Goal: Transaction & Acquisition: Purchase product/service

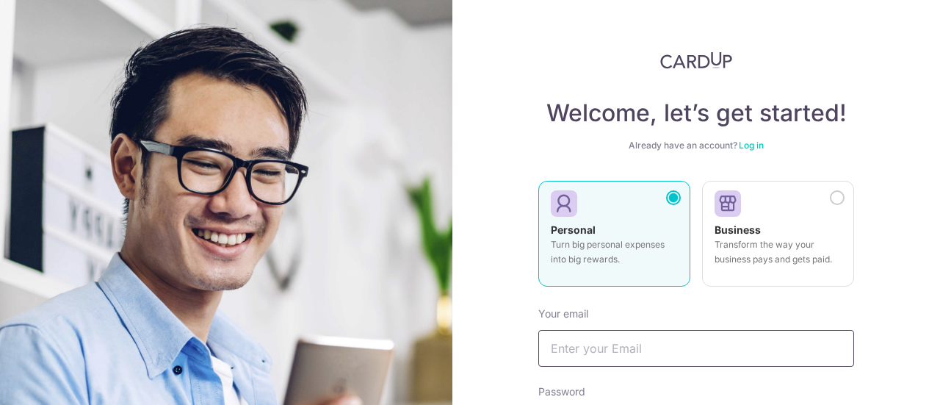
scroll to position [147, 0]
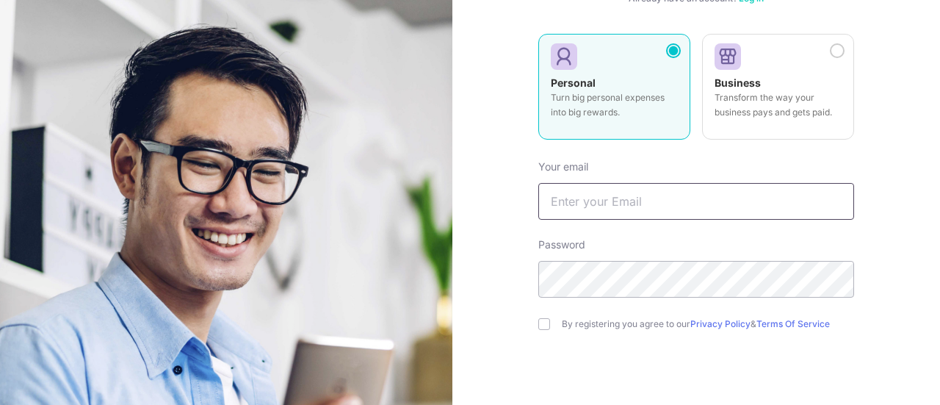
click at [604, 203] on input "text" at bounding box center [696, 201] width 316 height 37
type input "[DOMAIN_NAME][EMAIL_ADDRESS][DOMAIN_NAME]"
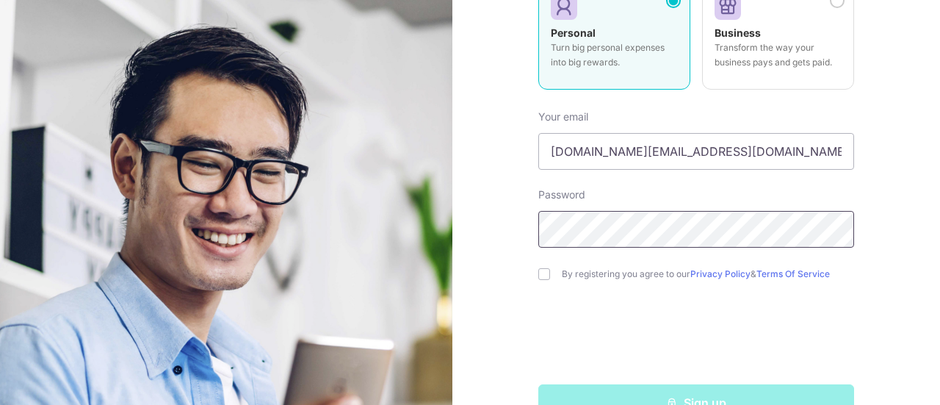
scroll to position [220, 0]
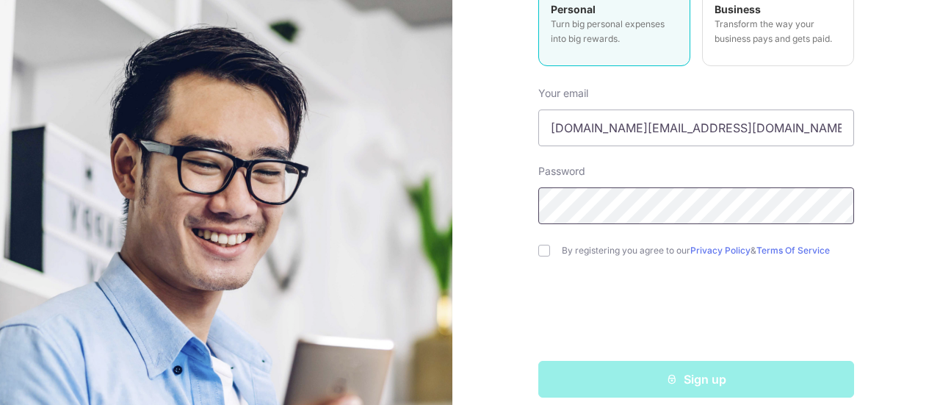
click at [453, 202] on div "Welcome, let’s get started! Already have an account? Log in Personal Turn big p…" at bounding box center [696, 202] width 488 height 405
click at [657, 250] on label "By registering you agree to our Privacy Policy & Terms Of Service" at bounding box center [708, 251] width 292 height 12
click at [524, 239] on div "Welcome, let’s get started! Already have an account? Log in Personal Turn big p…" at bounding box center [696, 202] width 488 height 405
click at [539, 256] on div "By registering you agree to our Privacy Policy & Terms Of Service" at bounding box center [696, 251] width 316 height 18
click at [539, 247] on input "checkbox" at bounding box center [544, 251] width 12 height 12
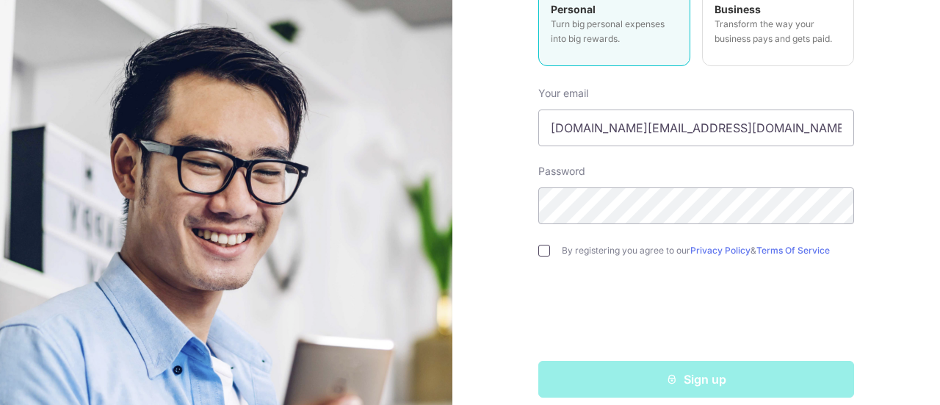
checkbox input "true"
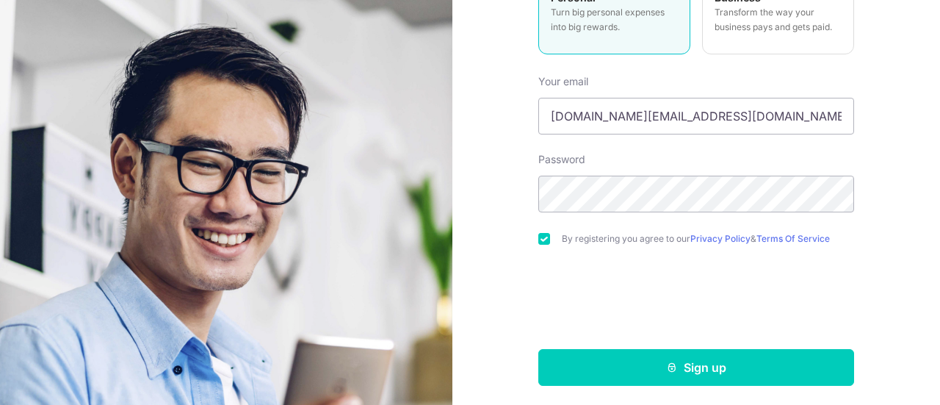
scroll to position [235, 0]
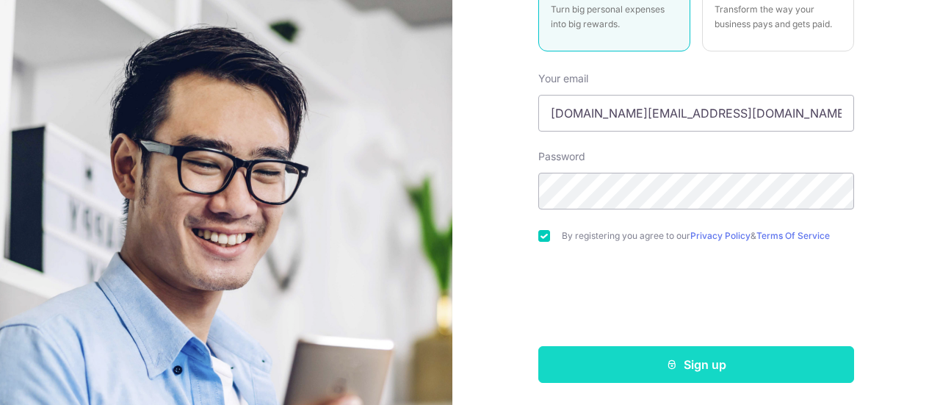
click at [679, 361] on button "Sign up" at bounding box center [696, 364] width 316 height 37
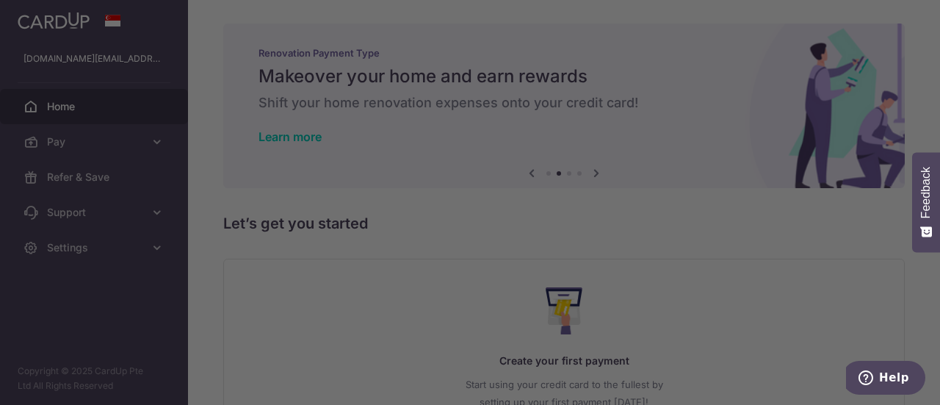
click at [693, 92] on div at bounding box center [475, 204] width 950 height 409
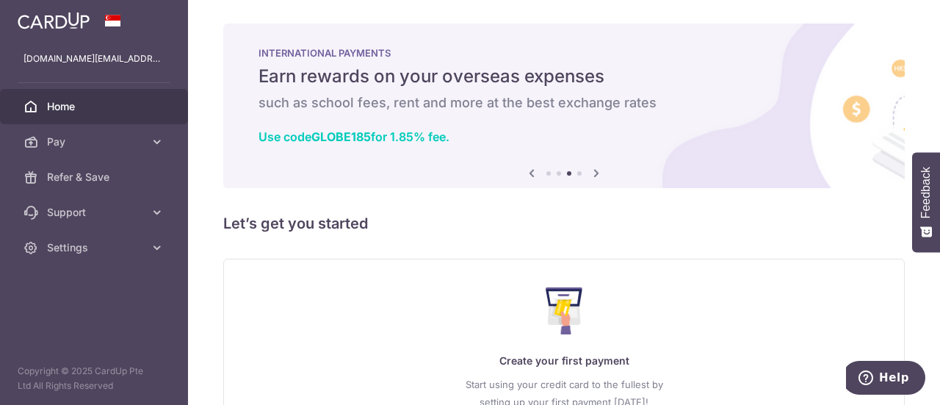
click at [595, 174] on icon at bounding box center [597, 173] width 18 height 18
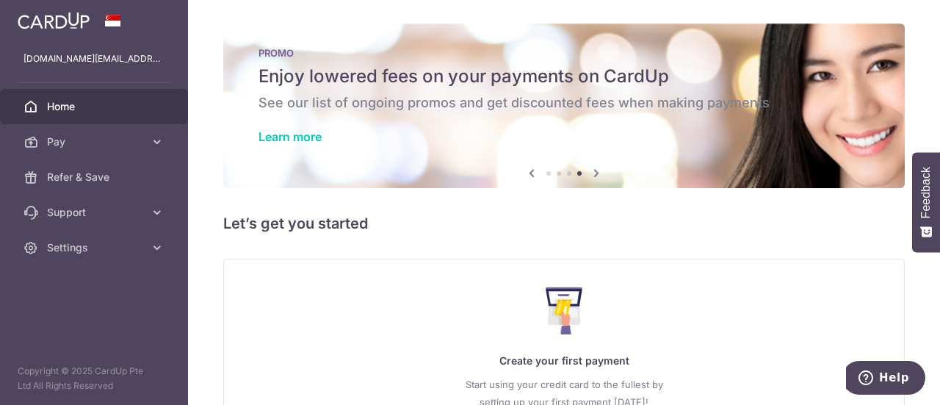
click at [595, 174] on icon at bounding box center [597, 173] width 18 height 18
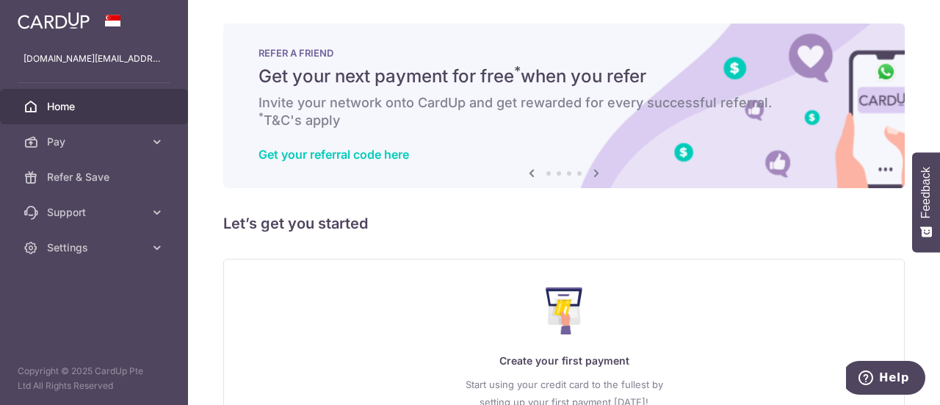
click at [595, 174] on icon at bounding box center [597, 173] width 18 height 18
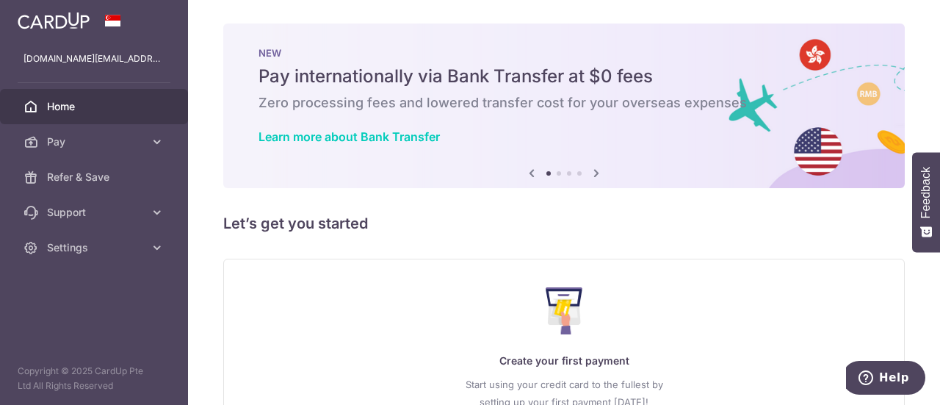
click at [595, 174] on icon at bounding box center [597, 173] width 18 height 18
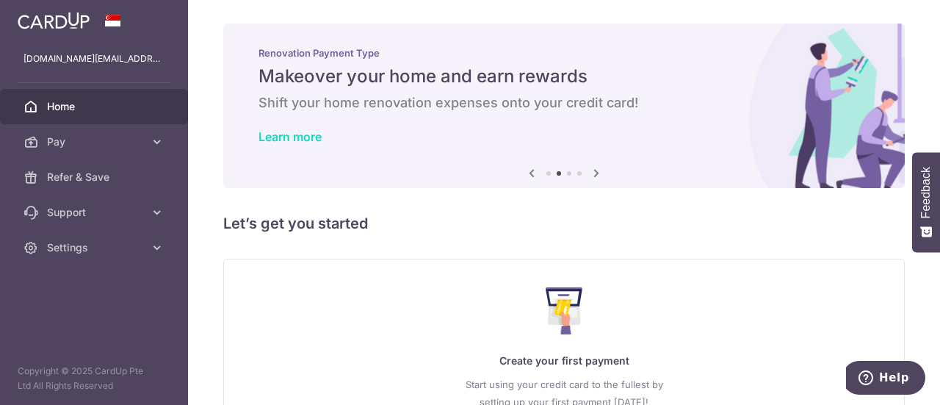
click at [300, 136] on link "Learn more" at bounding box center [290, 136] width 63 height 15
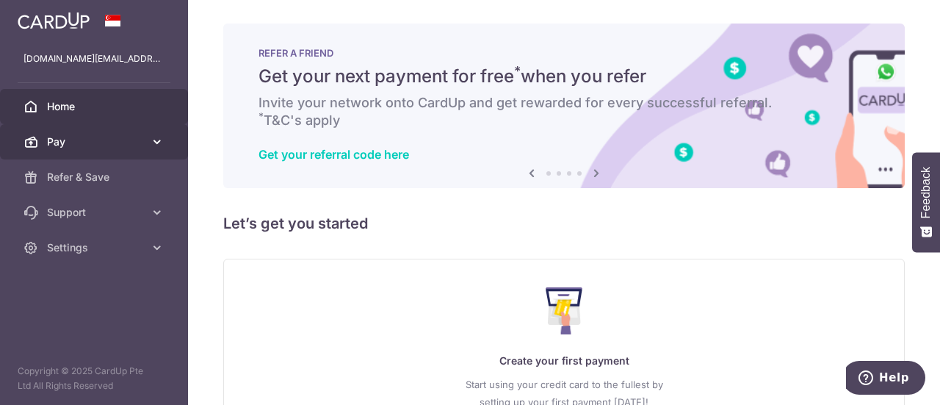
click at [109, 142] on span "Pay" at bounding box center [95, 141] width 97 height 15
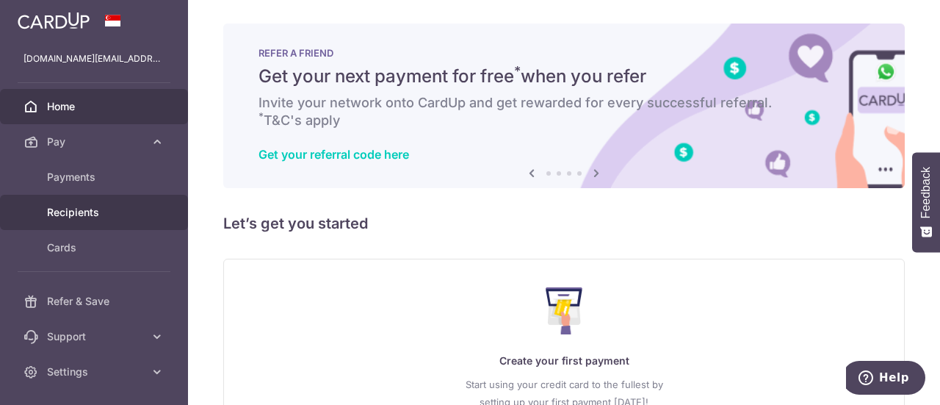
click at [91, 203] on link "Recipients" at bounding box center [94, 212] width 188 height 35
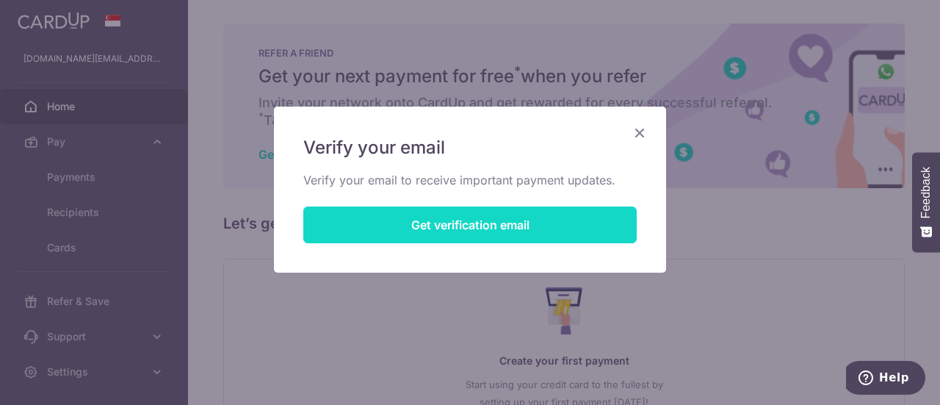
click at [369, 221] on button "Get verification email" at bounding box center [469, 224] width 333 height 37
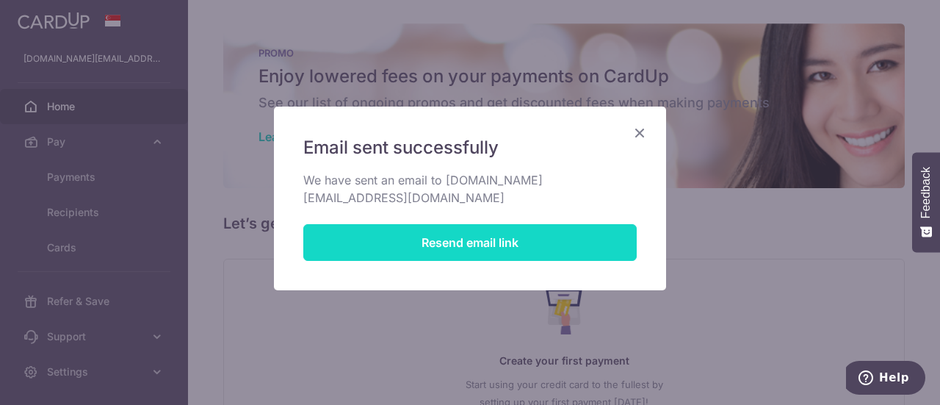
click at [511, 224] on button "Resend email link" at bounding box center [469, 242] width 333 height 37
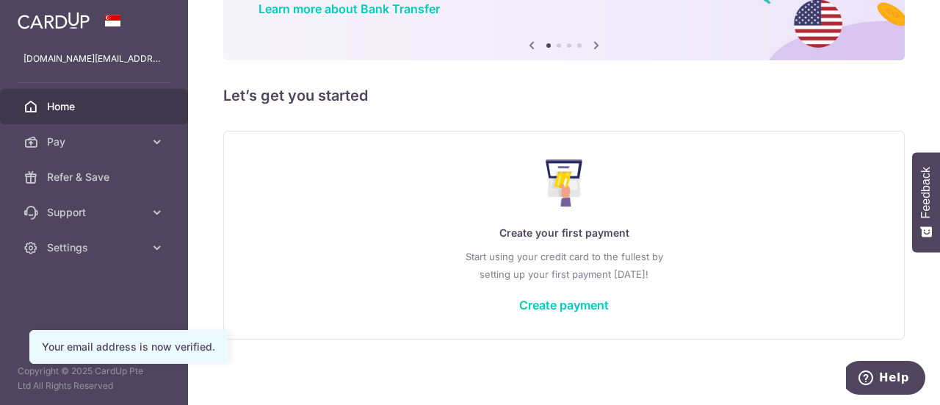
scroll to position [131, 0]
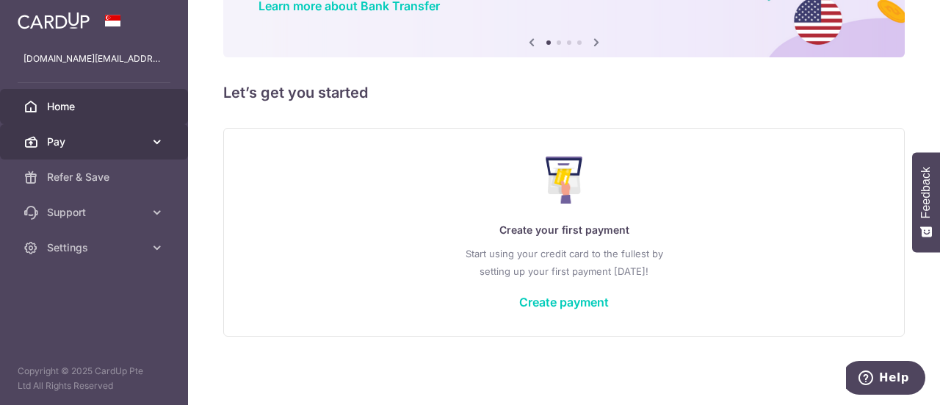
click at [150, 145] on icon at bounding box center [157, 141] width 15 height 15
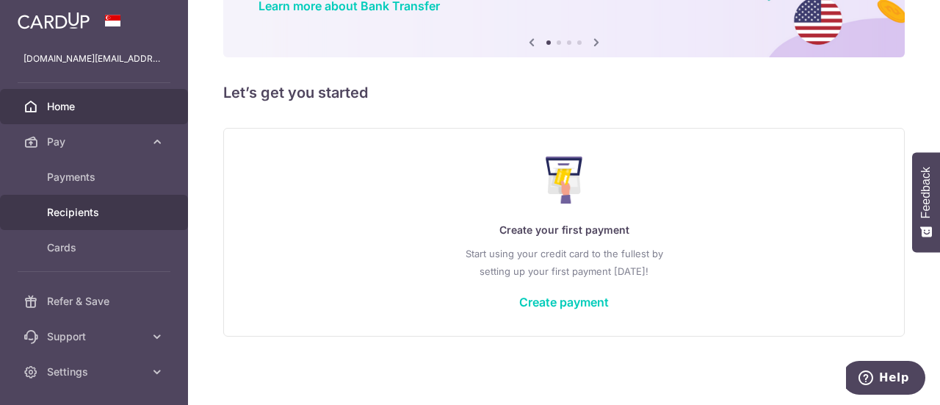
click at [107, 214] on span "Recipients" at bounding box center [95, 212] width 97 height 15
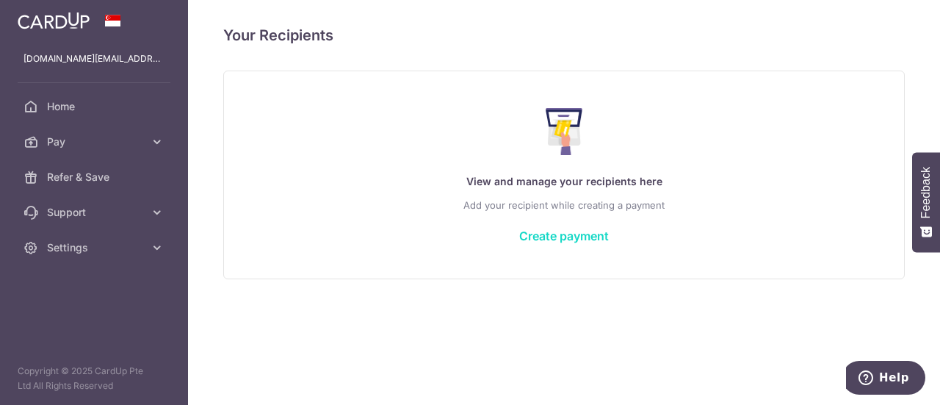
click at [560, 234] on link "Create payment" at bounding box center [564, 235] width 90 height 15
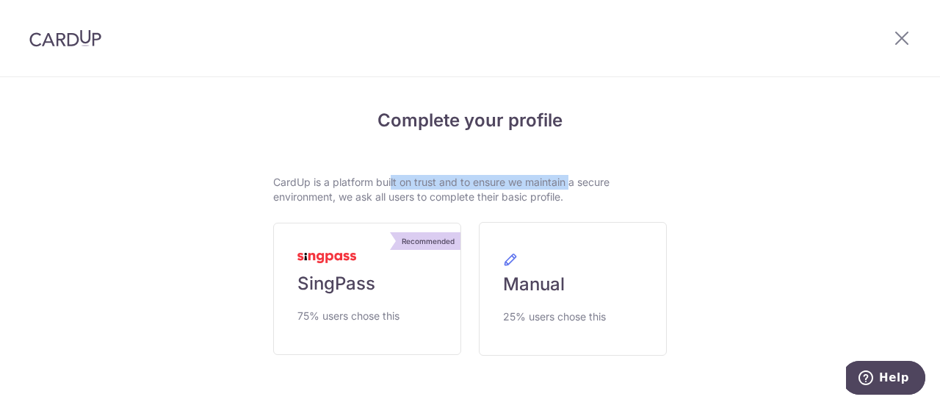
drag, startPoint x: 344, startPoint y: 183, endPoint x: 527, endPoint y: 188, distance: 183.7
click at [527, 188] on p "CardUp is a platform built on trust and to ensure we maintain a secure environm…" at bounding box center [470, 189] width 394 height 29
drag, startPoint x: 583, startPoint y: 198, endPoint x: 455, endPoint y: 182, distance: 128.7
click at [456, 182] on p "CardUp is a platform built on trust and to ensure we maintain a secure environm…" at bounding box center [470, 189] width 394 height 29
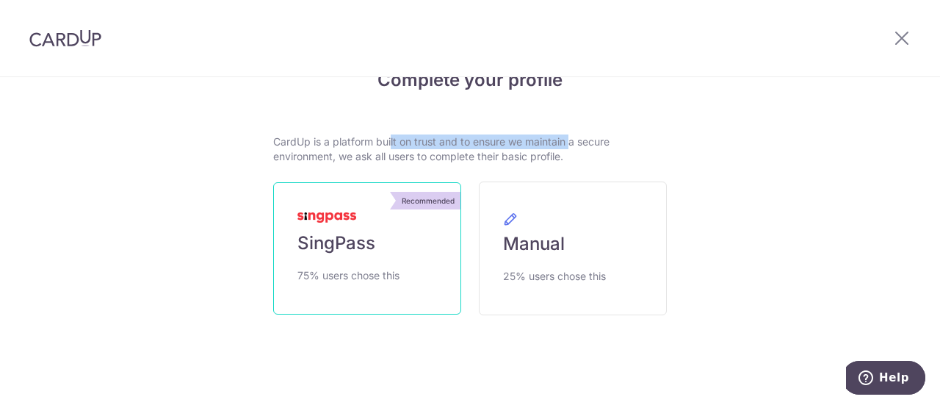
scroll to position [60, 0]
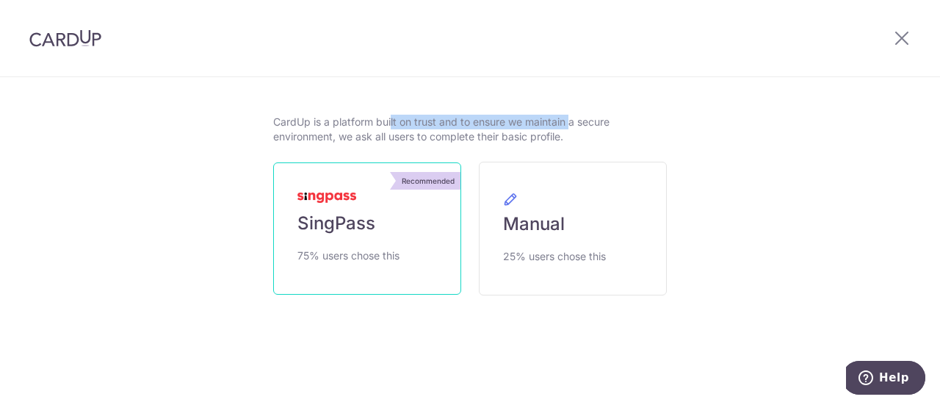
click at [374, 220] on link "Recommended SingPass 75% users chose this" at bounding box center [367, 228] width 188 height 132
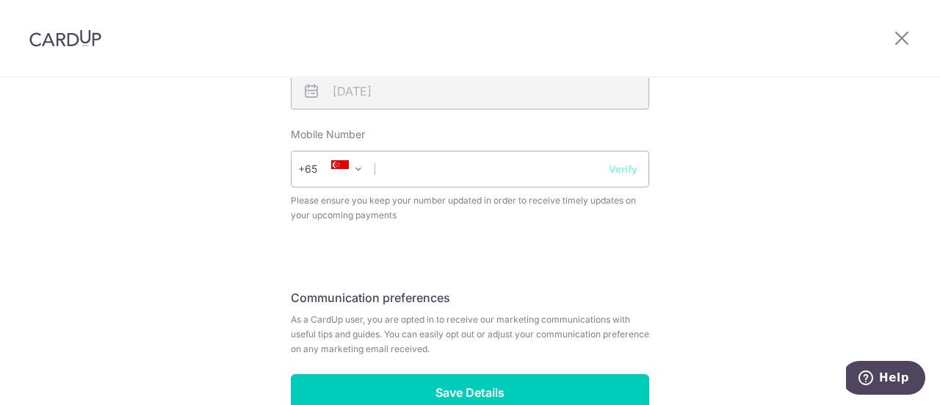
scroll to position [661, 0]
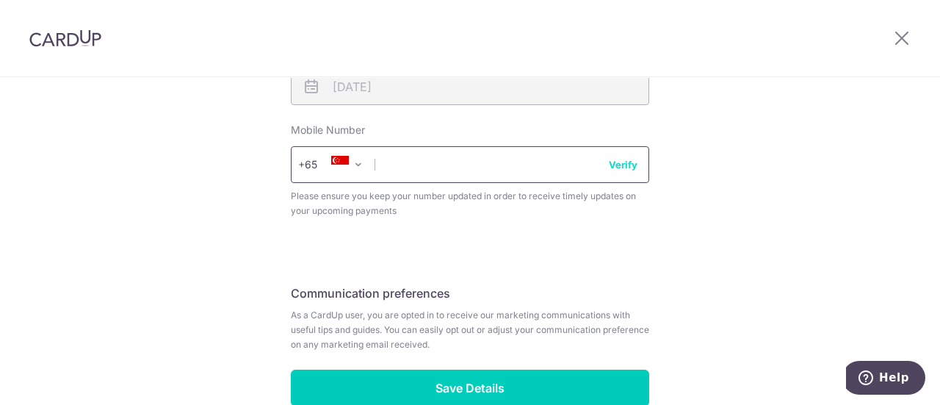
click at [488, 170] on input "text" at bounding box center [470, 164] width 358 height 37
type input "81115161"
click at [626, 165] on button "Verify" at bounding box center [623, 164] width 29 height 15
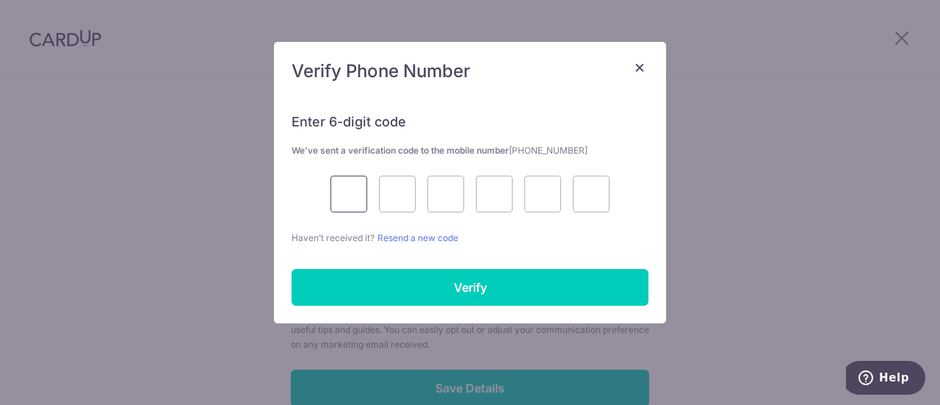
click at [356, 199] on input "text" at bounding box center [348, 194] width 37 height 37
type input "4"
type input "0"
type input "2"
type input "9"
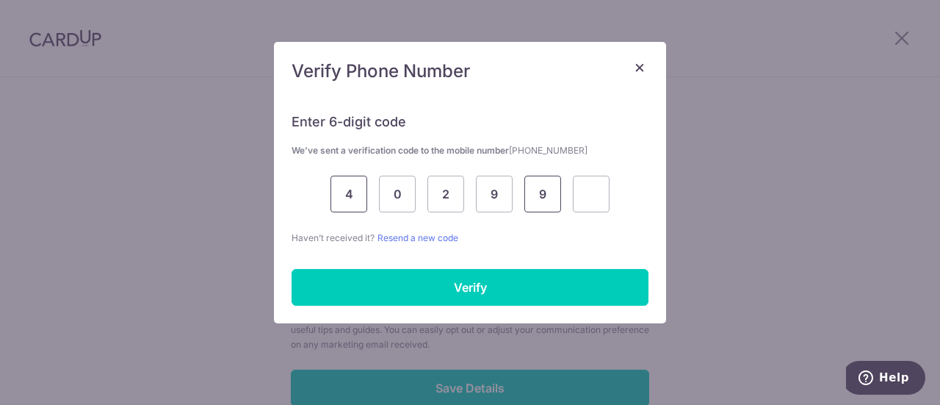
type input "9"
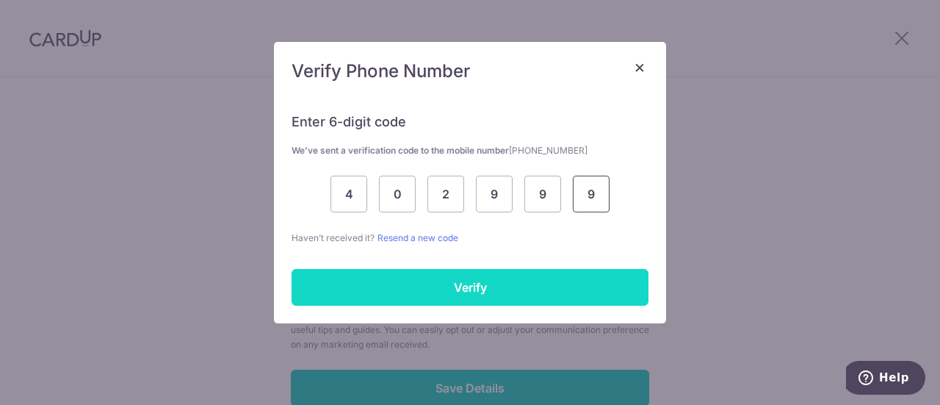
type input "9"
click at [528, 286] on input "Verify" at bounding box center [470, 287] width 357 height 37
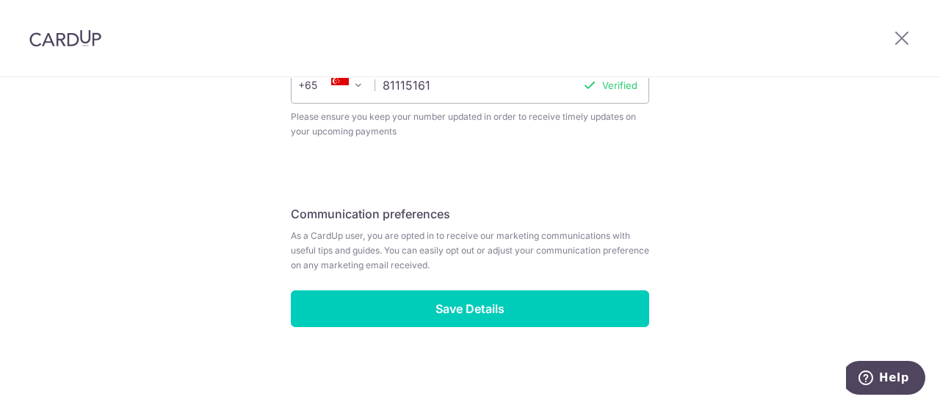
scroll to position [742, 0]
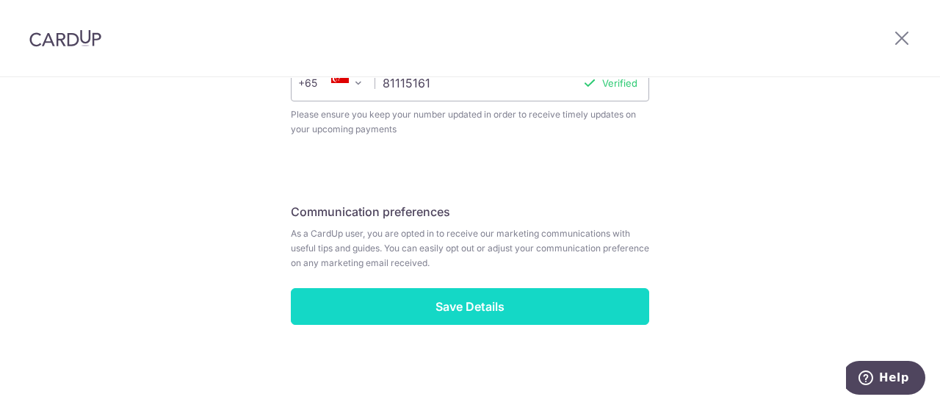
click at [491, 300] on input "Save Details" at bounding box center [470, 306] width 358 height 37
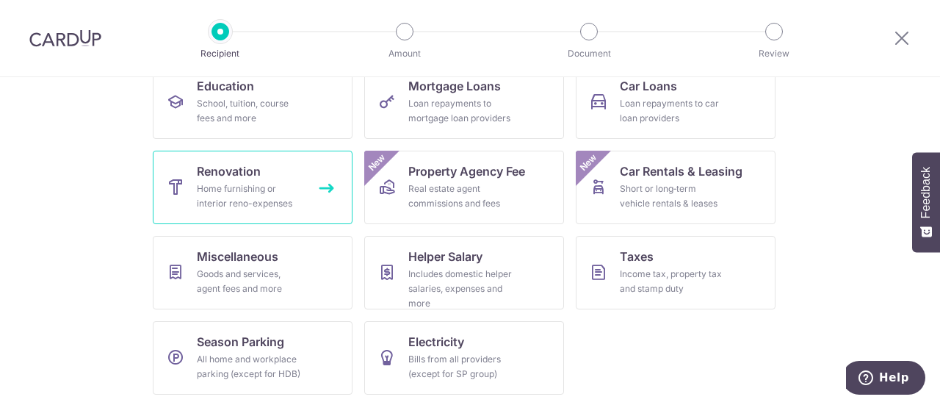
scroll to position [104, 0]
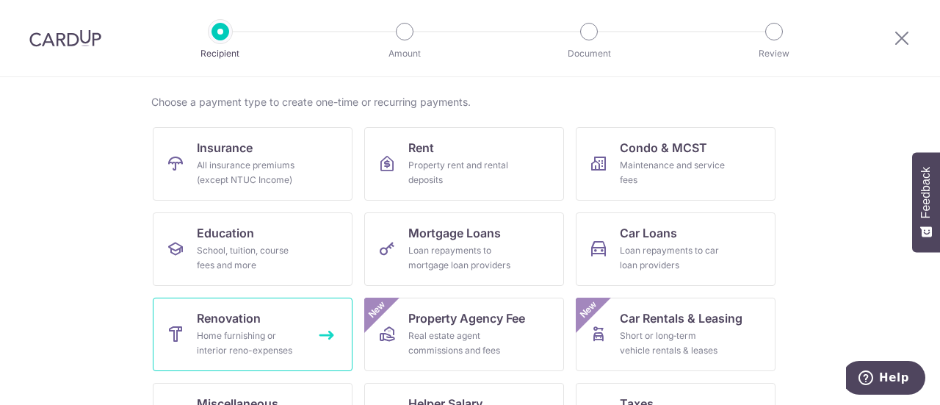
click at [278, 334] on div "Home furnishing or interior reno-expenses" at bounding box center [250, 342] width 106 height 29
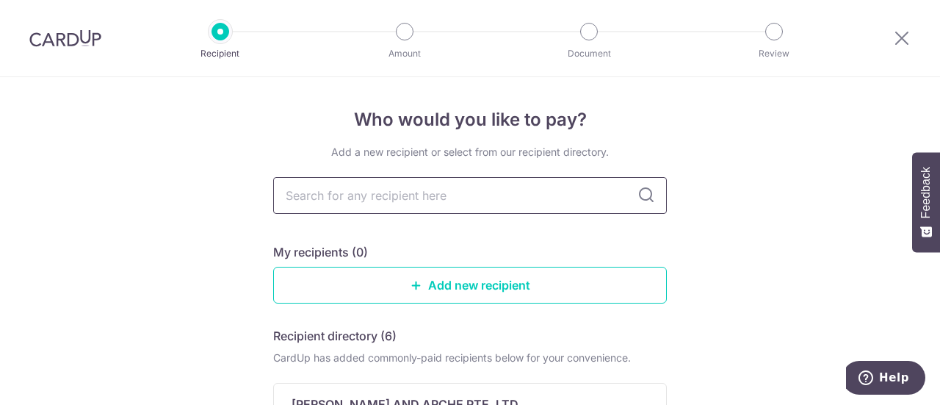
click at [444, 191] on input "text" at bounding box center [470, 195] width 394 height 37
click at [480, 300] on link "Add new recipient" at bounding box center [470, 285] width 394 height 37
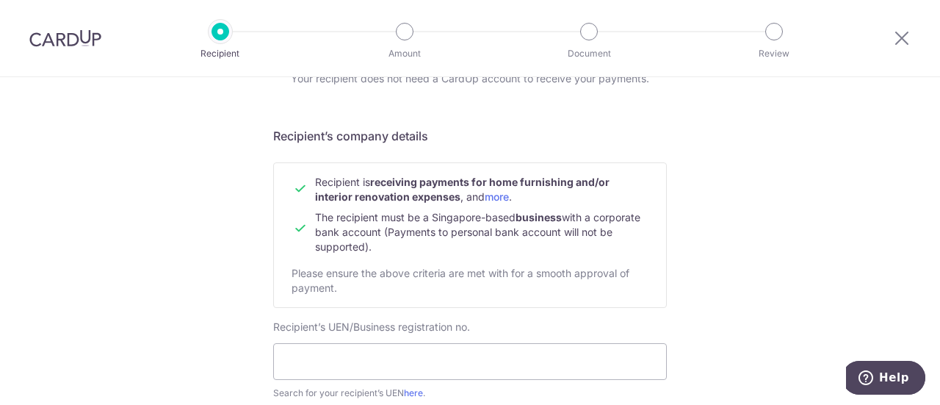
scroll to position [147, 0]
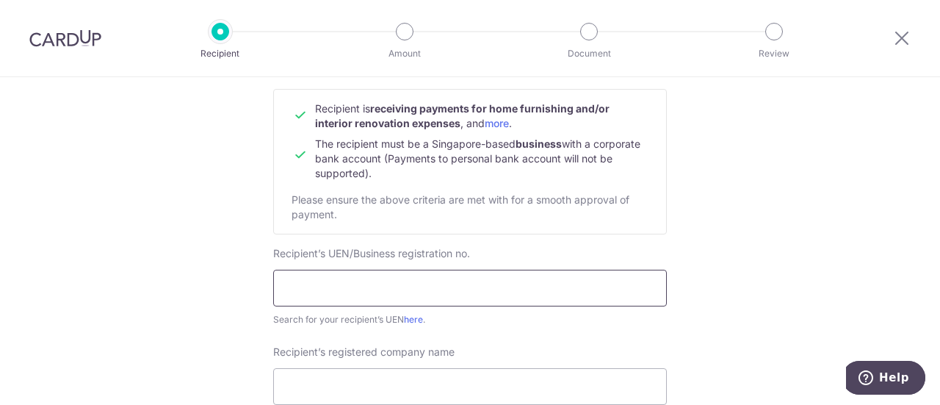
click at [450, 292] on input "text" at bounding box center [470, 288] width 394 height 37
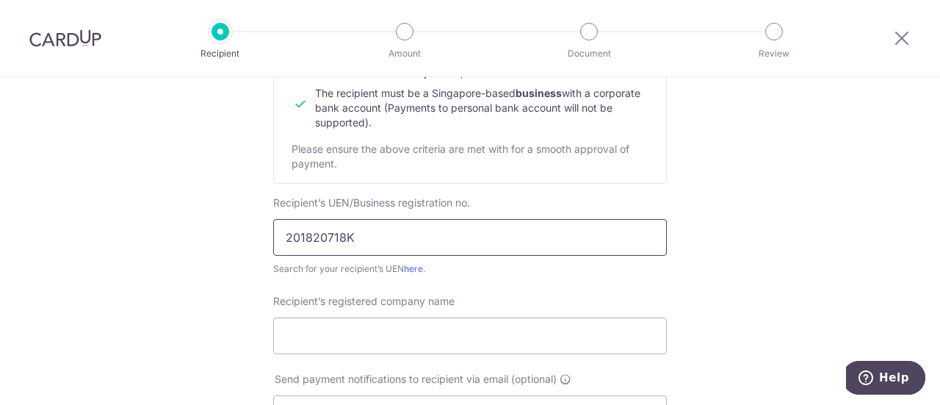
scroll to position [220, 0]
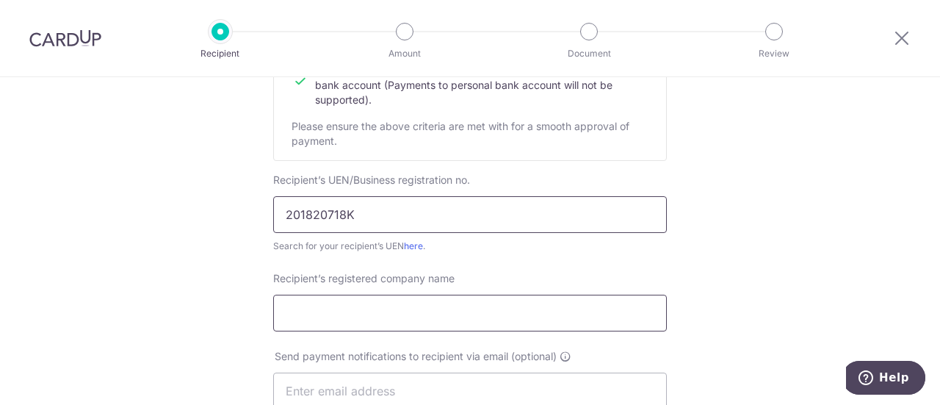
type input "201820718K"
drag, startPoint x: 464, startPoint y: 330, endPoint x: 471, endPoint y: 315, distance: 16.4
click at [463, 328] on div "Recipient’s registered company name" at bounding box center [469, 310] width 411 height 78
click at [471, 315] on input "Recipient’s registered company name" at bounding box center [470, 312] width 394 height 37
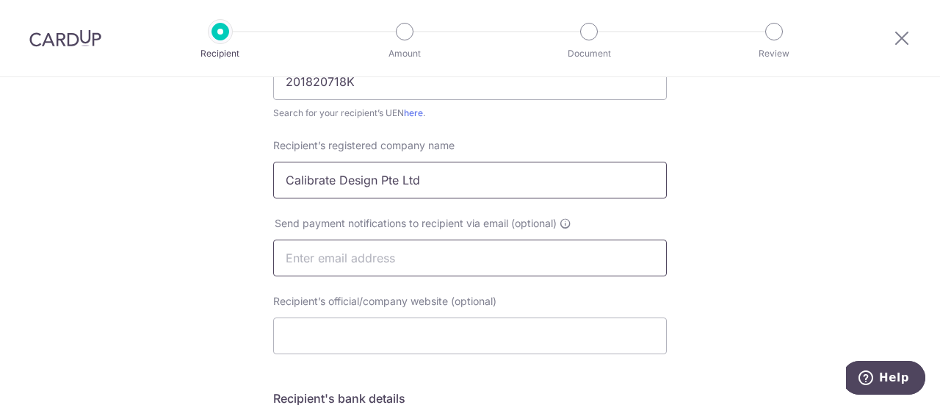
scroll to position [367, 0]
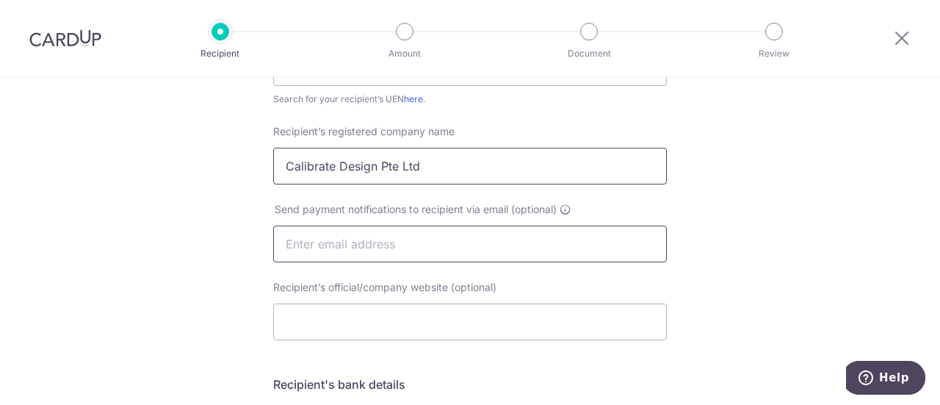
type input "Calibrate Design Pte Ltd"
click at [383, 256] on input "text" at bounding box center [470, 243] width 394 height 37
drag, startPoint x: 278, startPoint y: 212, endPoint x: 499, endPoint y: 211, distance: 221.1
click at [499, 211] on span "Send payment notifications to recipient via email (optional)" at bounding box center [416, 209] width 282 height 15
click at [474, 245] on input "text" at bounding box center [470, 243] width 394 height 37
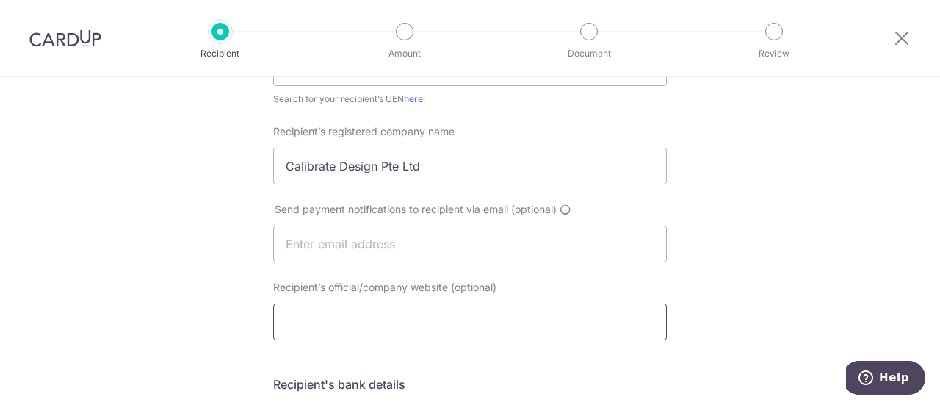
click at [424, 330] on input "Recipient’s official/company website (optional)" at bounding box center [470, 321] width 394 height 37
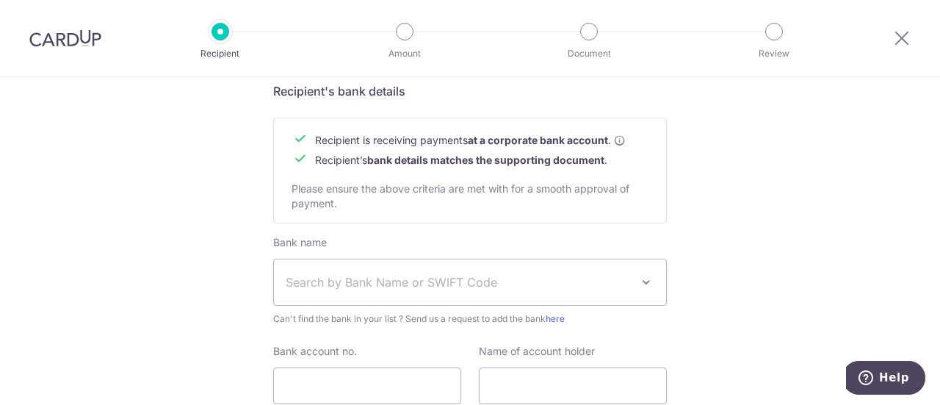
scroll to position [661, 0]
click at [460, 289] on span "Search by Bank Name or SWIFT Code" at bounding box center [458, 281] width 345 height 18
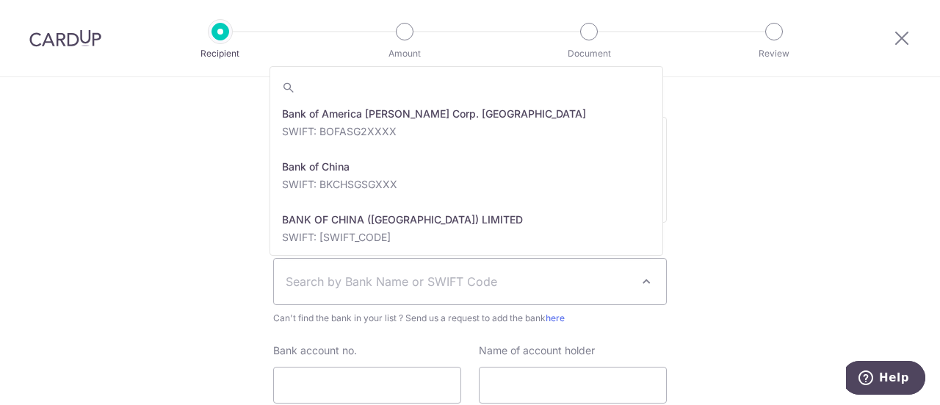
scroll to position [220, 0]
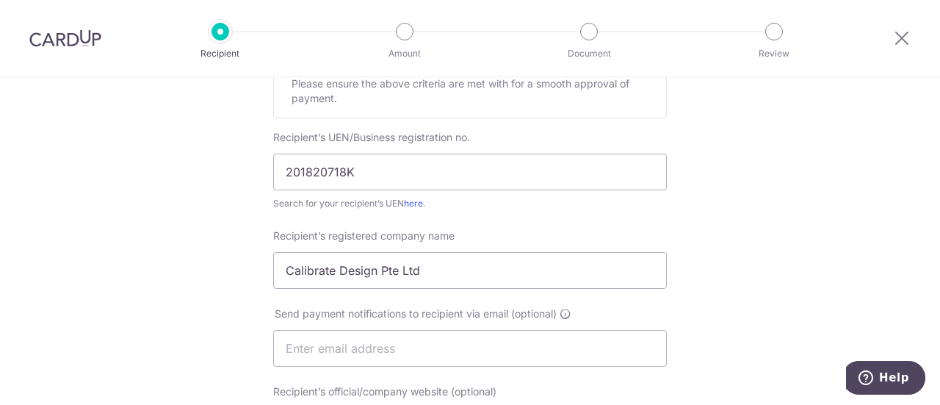
scroll to position [0, 0]
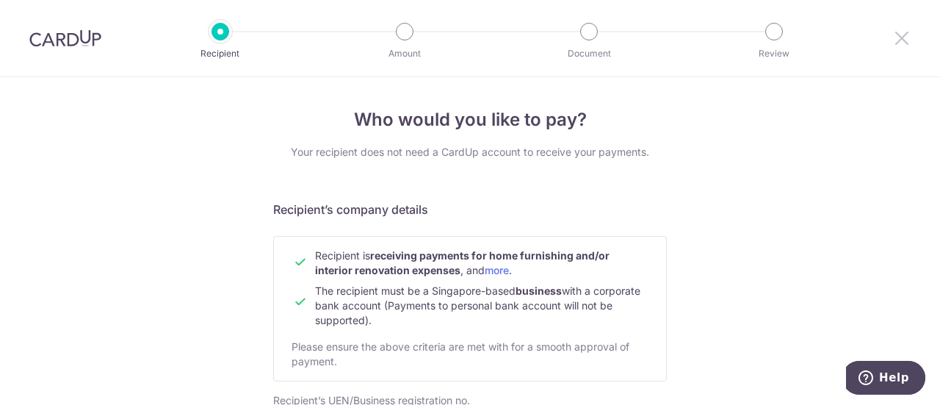
drag, startPoint x: 897, startPoint y: 38, endPoint x: 516, endPoint y: 71, distance: 383.3
click at [897, 38] on icon at bounding box center [902, 38] width 18 height 18
